Goal: Find specific page/section: Find specific page/section

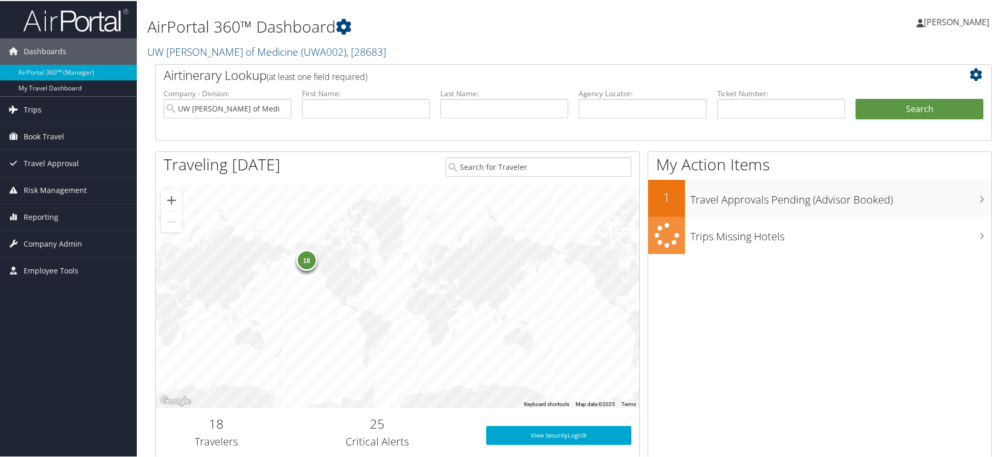
click at [29, 108] on span "Trips" at bounding box center [33, 109] width 18 height 26
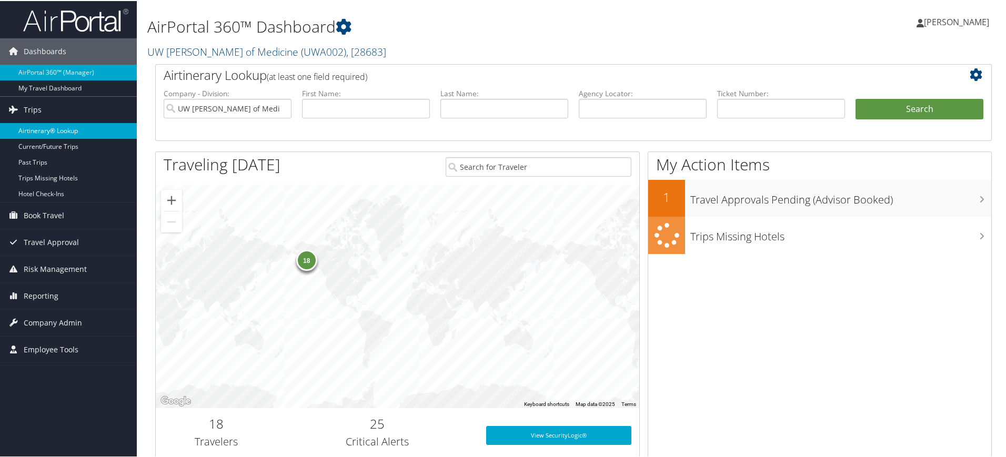
click at [59, 133] on link "Airtinerary® Lookup" at bounding box center [68, 130] width 137 height 16
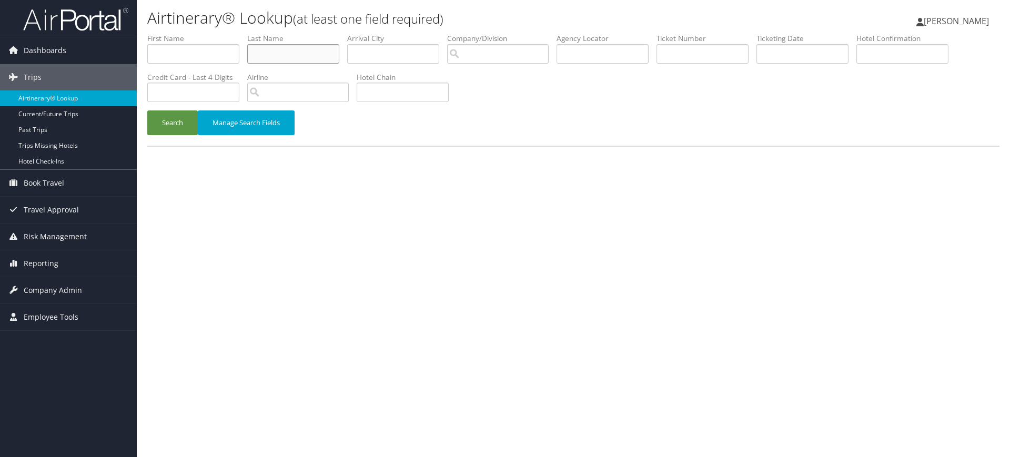
click at [276, 59] on input "text" at bounding box center [293, 53] width 92 height 19
click at [147, 110] on button "Search" at bounding box center [172, 122] width 51 height 25
click at [181, 126] on button "Search" at bounding box center [172, 122] width 51 height 25
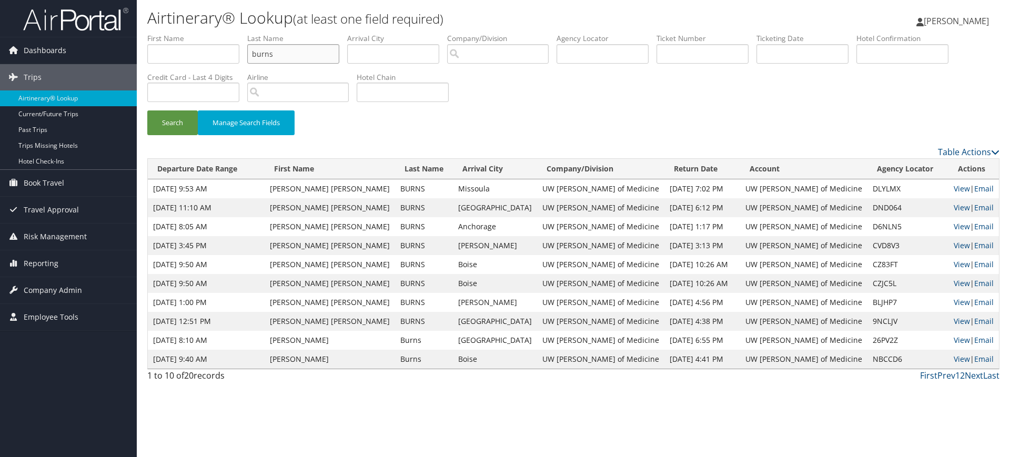
click at [288, 53] on input "burns" at bounding box center [293, 53] width 92 height 19
type input "b"
click at [147, 110] on button "Search" at bounding box center [172, 122] width 51 height 25
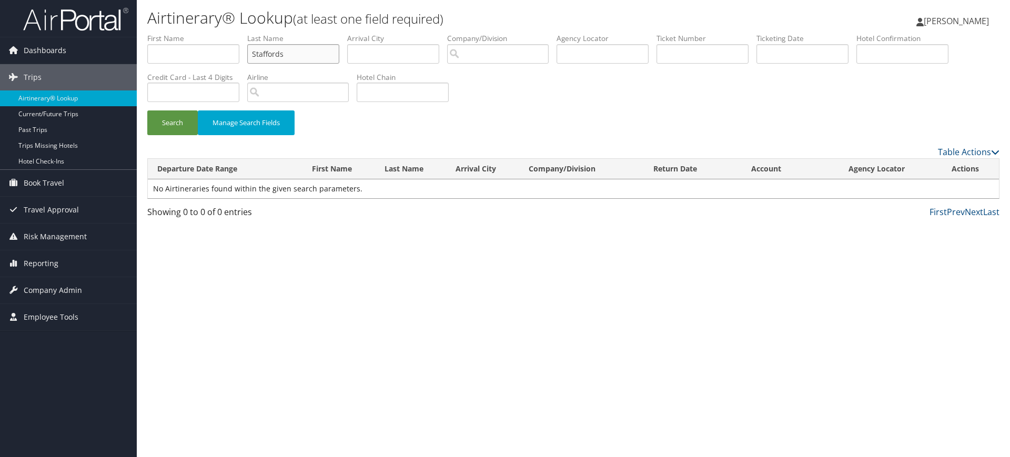
click at [290, 52] on input "Staffords" at bounding box center [293, 53] width 92 height 19
click at [147, 110] on button "Search" at bounding box center [172, 122] width 51 height 25
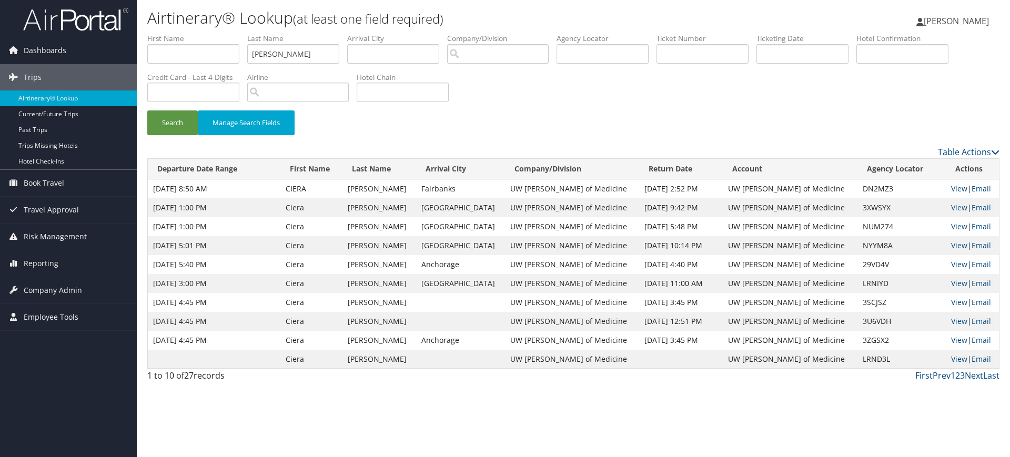
click at [951, 189] on link "View" at bounding box center [959, 189] width 16 height 10
click at [294, 58] on input "Stafford" at bounding box center [293, 53] width 92 height 19
type input "S"
type input "U"
type input "Yee"
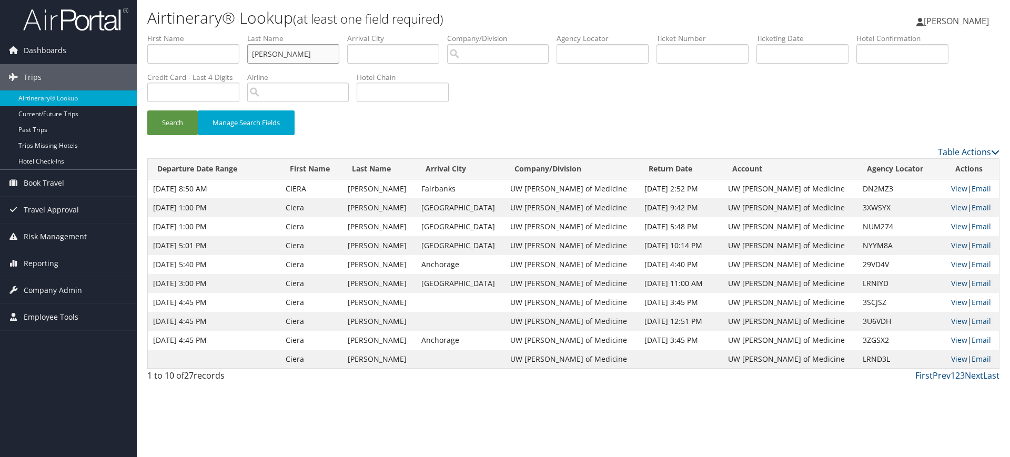
click at [147, 110] on button "Search" at bounding box center [172, 122] width 51 height 25
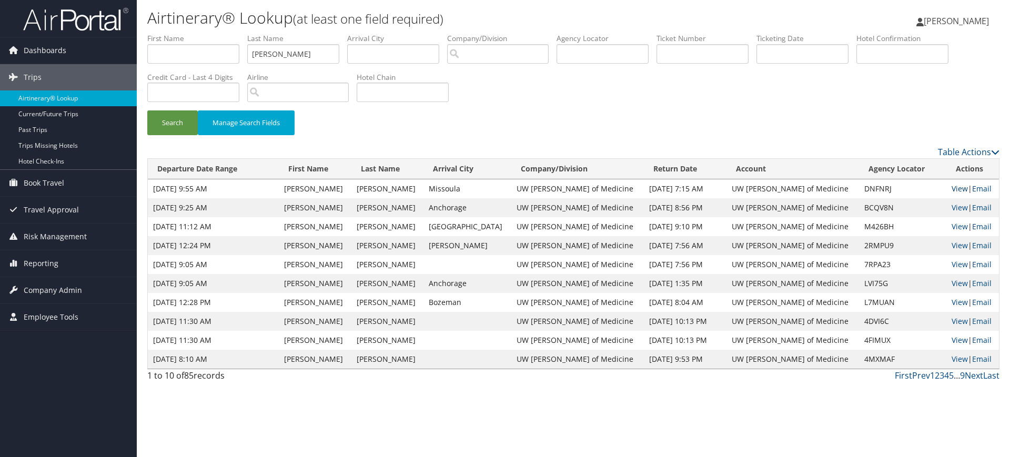
click at [952, 188] on link "View" at bounding box center [960, 189] width 16 height 10
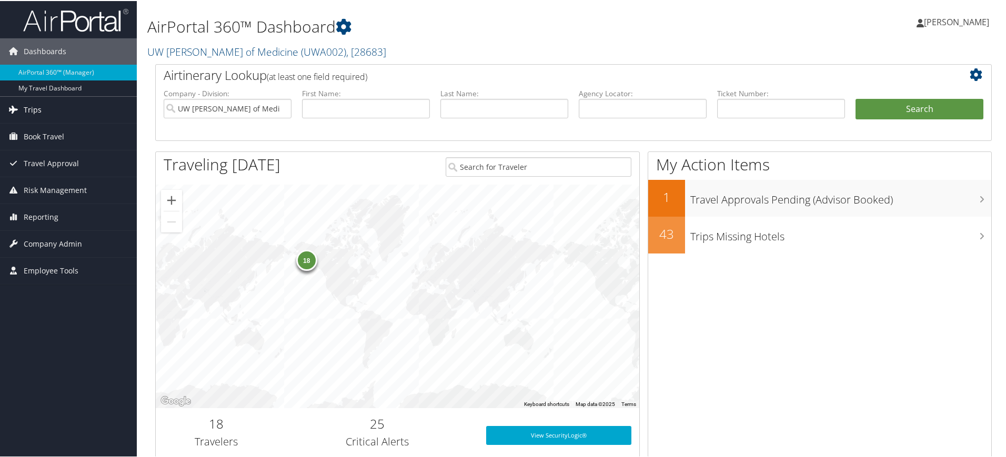
click at [33, 107] on span "Trips" at bounding box center [33, 109] width 18 height 26
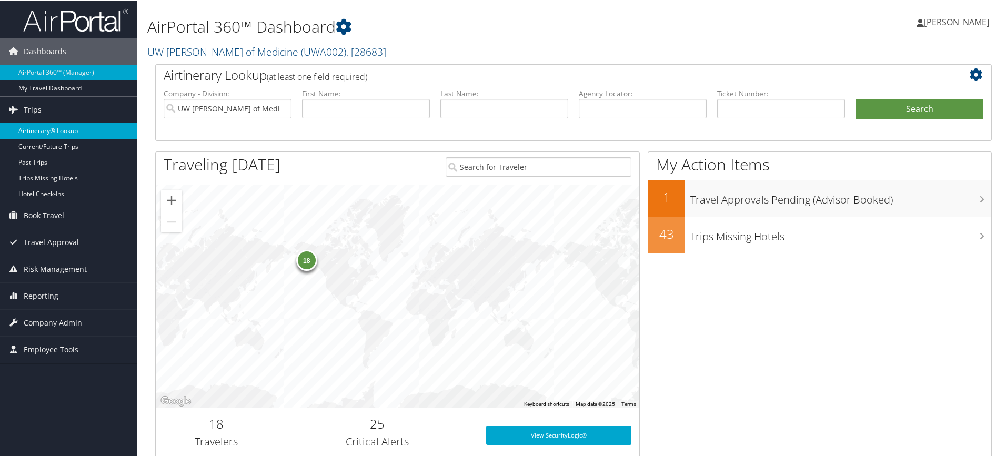
click at [39, 128] on link "Airtinerary® Lookup" at bounding box center [68, 130] width 137 height 16
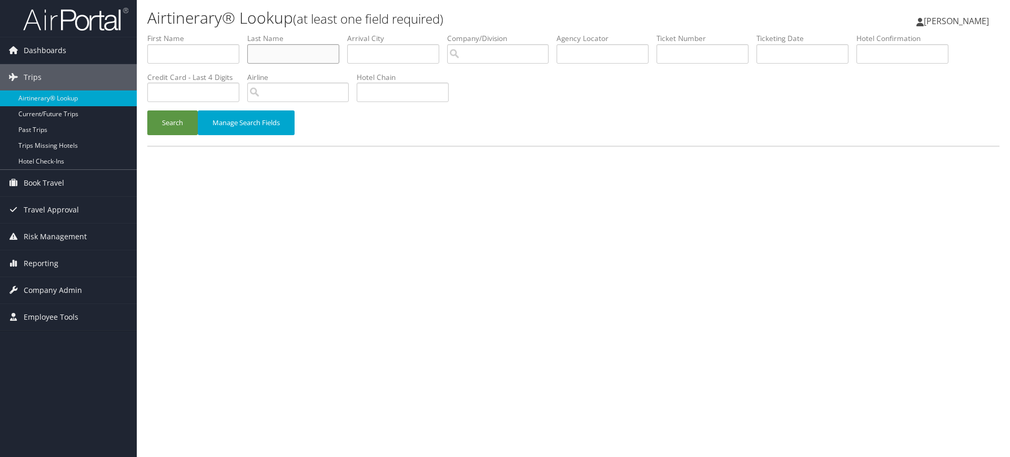
click at [285, 57] on input "text" at bounding box center [293, 53] width 92 height 19
click at [147, 110] on button "Search" at bounding box center [172, 122] width 51 height 25
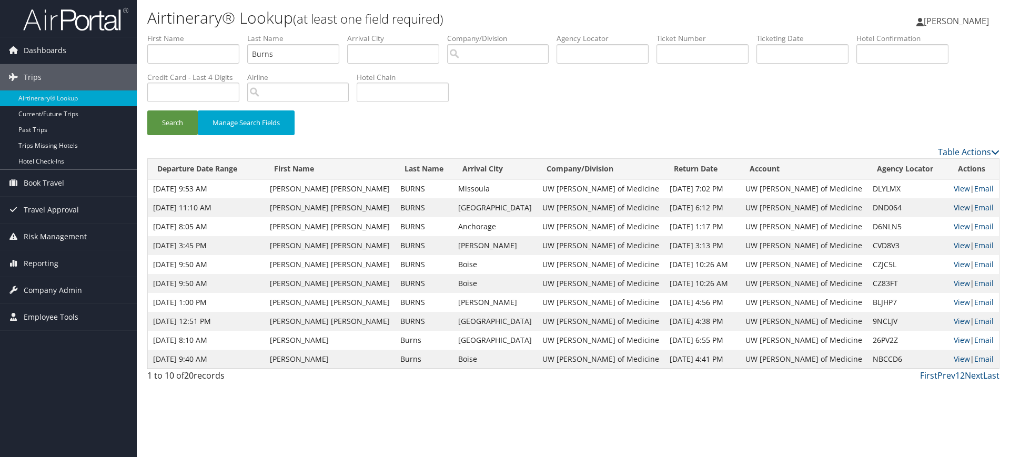
click at [954, 208] on link "View" at bounding box center [962, 208] width 16 height 10
click at [321, 55] on input "Burns" at bounding box center [293, 53] width 92 height 19
type input "B"
type input "Stafford"
click at [147, 110] on button "Search" at bounding box center [172, 122] width 51 height 25
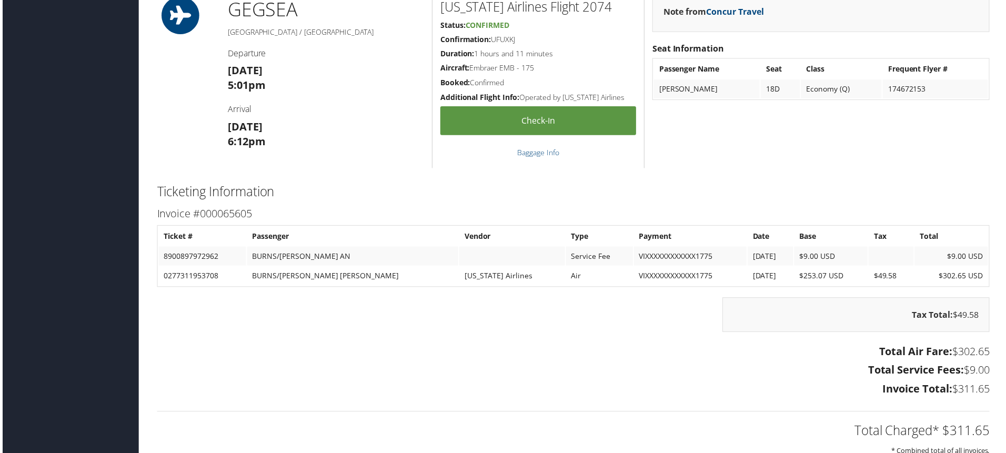
scroll to position [789, 0]
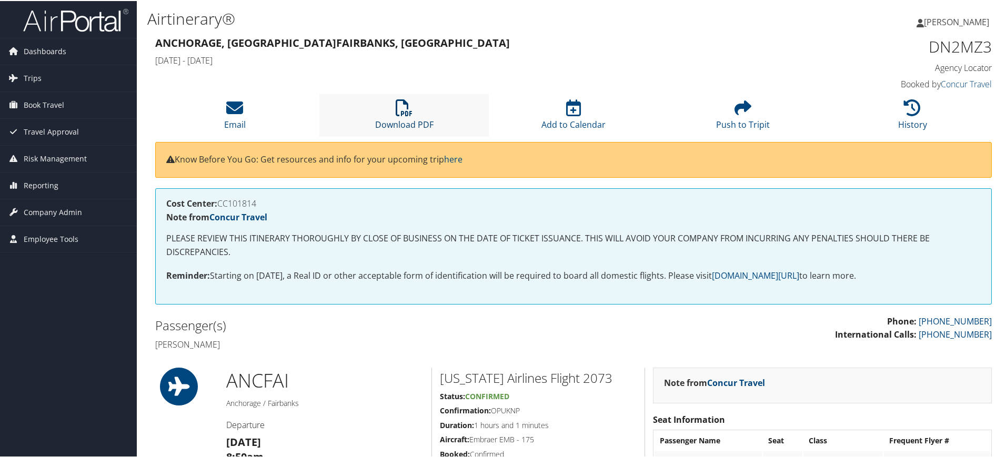
click at [399, 108] on icon at bounding box center [404, 106] width 17 height 17
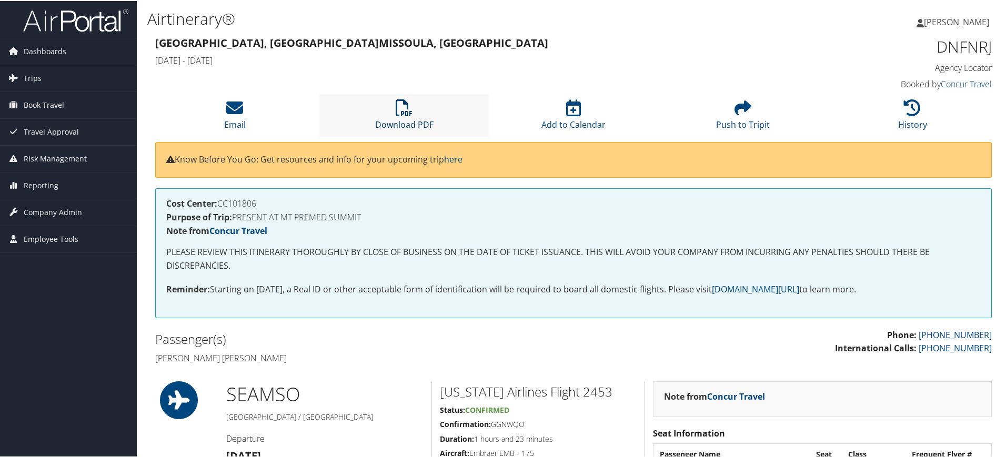
click at [405, 108] on icon at bounding box center [404, 106] width 17 height 17
